Goal: Information Seeking & Learning: Learn about a topic

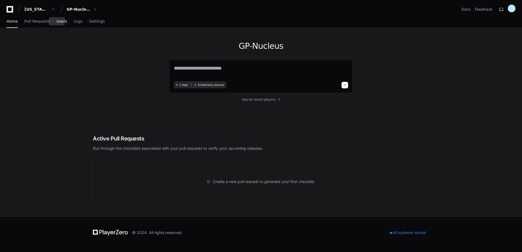
click at [58, 21] on span "Users" at bounding box center [62, 21] width 11 height 3
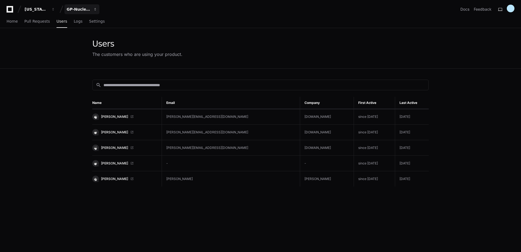
click at [89, 11] on div "GP-Nucleus" at bounding box center [78, 9] width 23 height 5
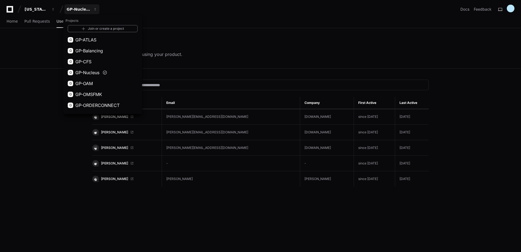
click at [96, 62] on button "G GP-CFS" at bounding box center [102, 61] width 79 height 11
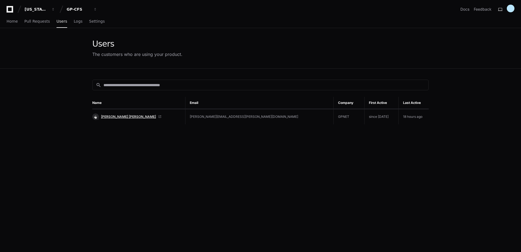
click at [125, 117] on span "[PERSON_NAME] [PERSON_NAME]" at bounding box center [128, 117] width 55 height 4
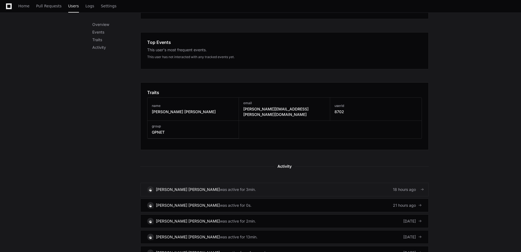
scroll to position [164, 0]
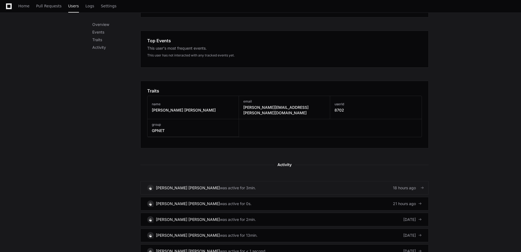
click at [235, 184] on link "[PERSON_NAME] [PERSON_NAME] was active for 3min. 18 hours ago" at bounding box center [284, 188] width 288 height 14
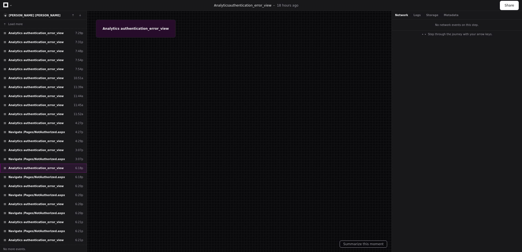
click at [35, 164] on div "Analytics authentication_error_view 6:18p" at bounding box center [43, 168] width 87 height 9
click at [32, 155] on div "Navigate /Pages/NotAuthorized.aspx 3:07p" at bounding box center [43, 159] width 87 height 9
click at [28, 176] on span "Navigate /Pages/NotAuthorized.aspx" at bounding box center [36, 177] width 57 height 4
click at [31, 203] on span "Analytics authentication_error_view" at bounding box center [35, 204] width 55 height 4
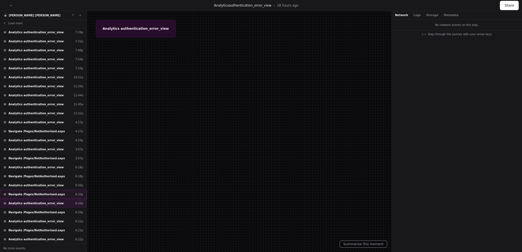
scroll to position [1, 0]
click at [19, 211] on span "Navigate /Pages/NotAuthorized.aspx" at bounding box center [36, 212] width 57 height 4
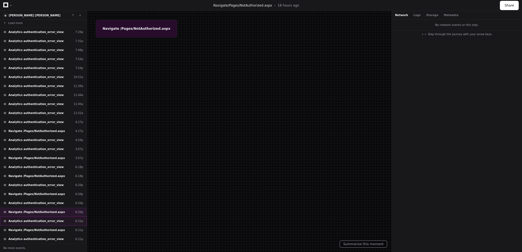
click at [22, 218] on div "Analytics authentication_error_view 6:21p" at bounding box center [43, 221] width 87 height 9
click at [27, 230] on span "Navigate /Pages/NotAuthorized.aspx" at bounding box center [36, 230] width 57 height 4
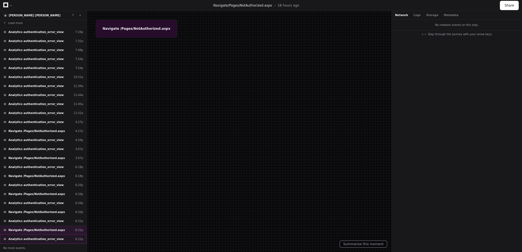
drag, startPoint x: 25, startPoint y: 240, endPoint x: 29, endPoint y: 206, distance: 34.3
click at [25, 240] on span "Analytics authentication_error_view" at bounding box center [35, 239] width 55 height 4
click at [31, 133] on span "Navigate /Pages/NotAuthorized.aspx" at bounding box center [36, 131] width 57 height 4
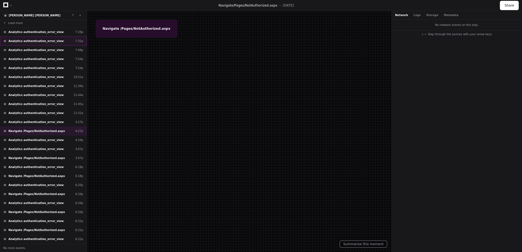
click at [23, 39] on div "Analytics authentication_error_view 7:31p" at bounding box center [43, 41] width 87 height 9
click at [24, 78] on span "Analytics authentication_error_view" at bounding box center [35, 77] width 55 height 4
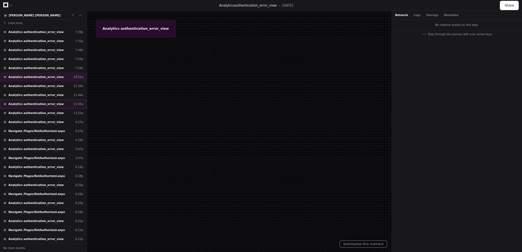
click at [23, 107] on div "Analytics authentication_error_view 11:45a" at bounding box center [43, 104] width 87 height 9
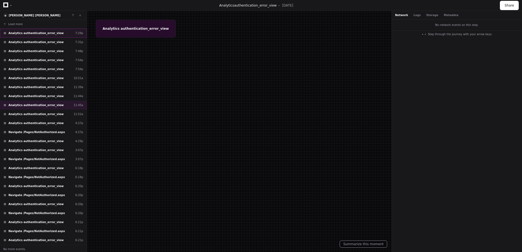
click at [39, 34] on span "Analytics authentication_error_view" at bounding box center [35, 33] width 55 height 4
click at [38, 43] on span "Analytics authentication_error_view" at bounding box center [35, 42] width 55 height 4
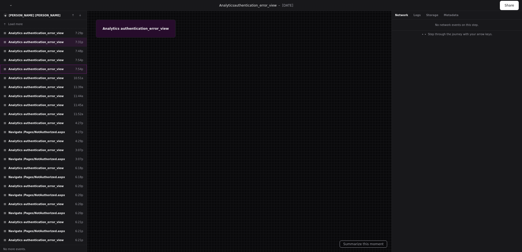
click at [35, 71] on div "Analytics authentication_error_view 7:54p" at bounding box center [43, 69] width 87 height 9
click at [37, 99] on div "Analytics authentication_error_view 11:44a" at bounding box center [43, 96] width 87 height 9
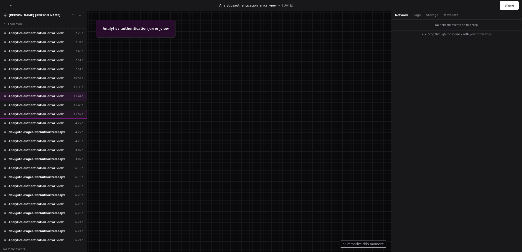
click at [37, 116] on span "Analytics authentication_error_view" at bounding box center [35, 114] width 55 height 4
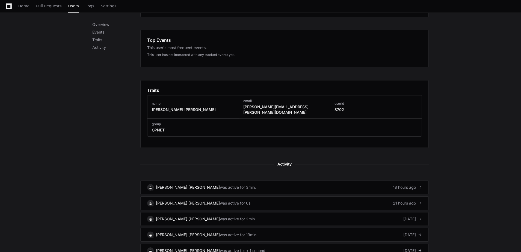
scroll to position [283, 0]
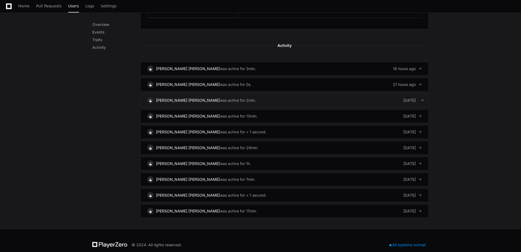
click at [167, 98] on div "[PERSON_NAME] [PERSON_NAME]" at bounding box center [188, 100] width 64 height 5
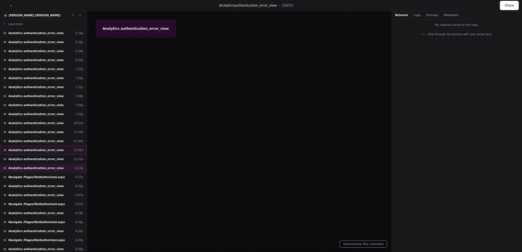
click at [35, 151] on span "Analytics authentication_error_view" at bounding box center [35, 150] width 55 height 4
click at [34, 129] on div "Analytics authentication_error_view 11:39a" at bounding box center [43, 132] width 87 height 9
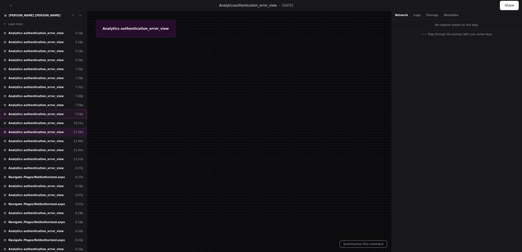
click at [37, 115] on span "Analytics authentication_error_view" at bounding box center [35, 114] width 55 height 4
click at [36, 97] on span "Analytics authentication_error_view" at bounding box center [35, 96] width 55 height 4
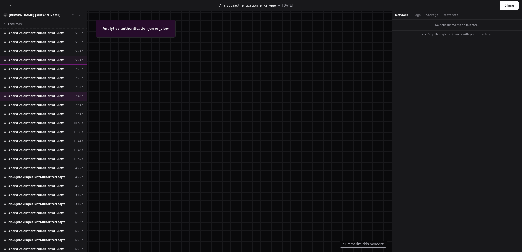
click at [32, 63] on div "Analytics authentication_error_view 5:24p" at bounding box center [43, 60] width 87 height 9
click at [38, 136] on div "Analytics authentication_error_view 11:39a" at bounding box center [43, 132] width 87 height 9
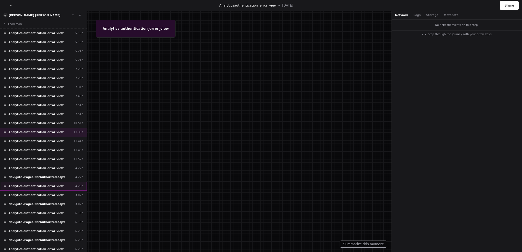
click at [31, 189] on div "Analytics authentication_error_view 4:29p" at bounding box center [43, 186] width 87 height 9
click at [31, 199] on div "Analytics authentication_error_view 3:07p" at bounding box center [43, 195] width 87 height 9
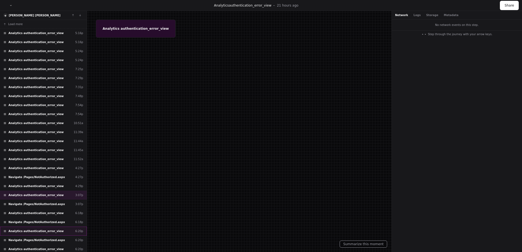
click at [29, 228] on div "Analytics authentication_error_view 6:20p" at bounding box center [43, 231] width 87 height 9
click at [29, 101] on div "Analytics authentication_error_view 7:54p" at bounding box center [43, 105] width 87 height 9
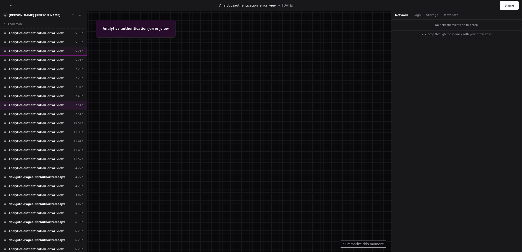
click at [32, 49] on span "Analytics authentication_error_view" at bounding box center [35, 51] width 55 height 4
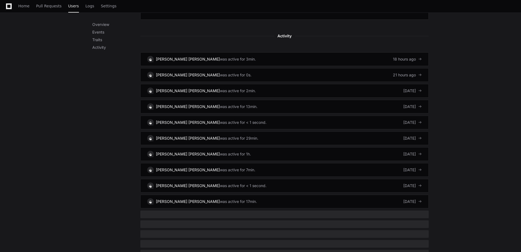
scroll to position [286, 0]
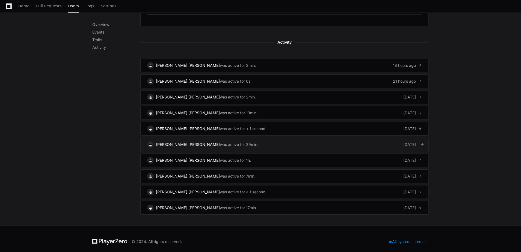
click at [181, 142] on div "[PERSON_NAME] [PERSON_NAME]" at bounding box center [188, 144] width 64 height 5
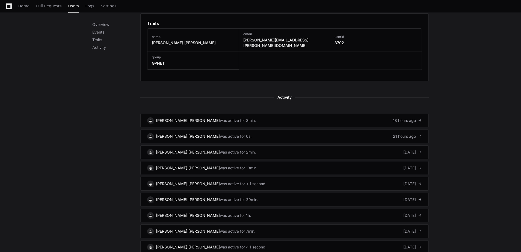
scroll to position [150, 0]
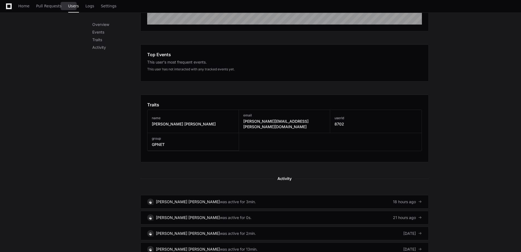
click at [68, 7] on span "Users" at bounding box center [73, 5] width 11 height 3
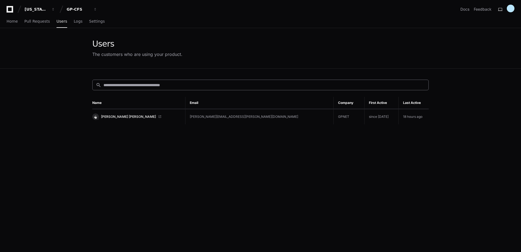
click at [182, 82] on div "search" at bounding box center [260, 85] width 336 height 11
click at [176, 79] on div "search Name Email Company First Active Last Active [PERSON_NAME] Garcia [EMAIL_…" at bounding box center [261, 195] width 350 height 252
click at [175, 85] on input at bounding box center [265, 84] width 322 height 5
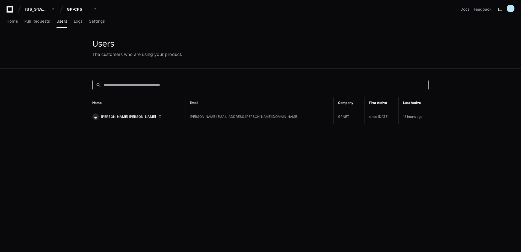
click at [129, 116] on span "[PERSON_NAME] [PERSON_NAME]" at bounding box center [128, 117] width 55 height 4
